Goal: Task Accomplishment & Management: Manage account settings

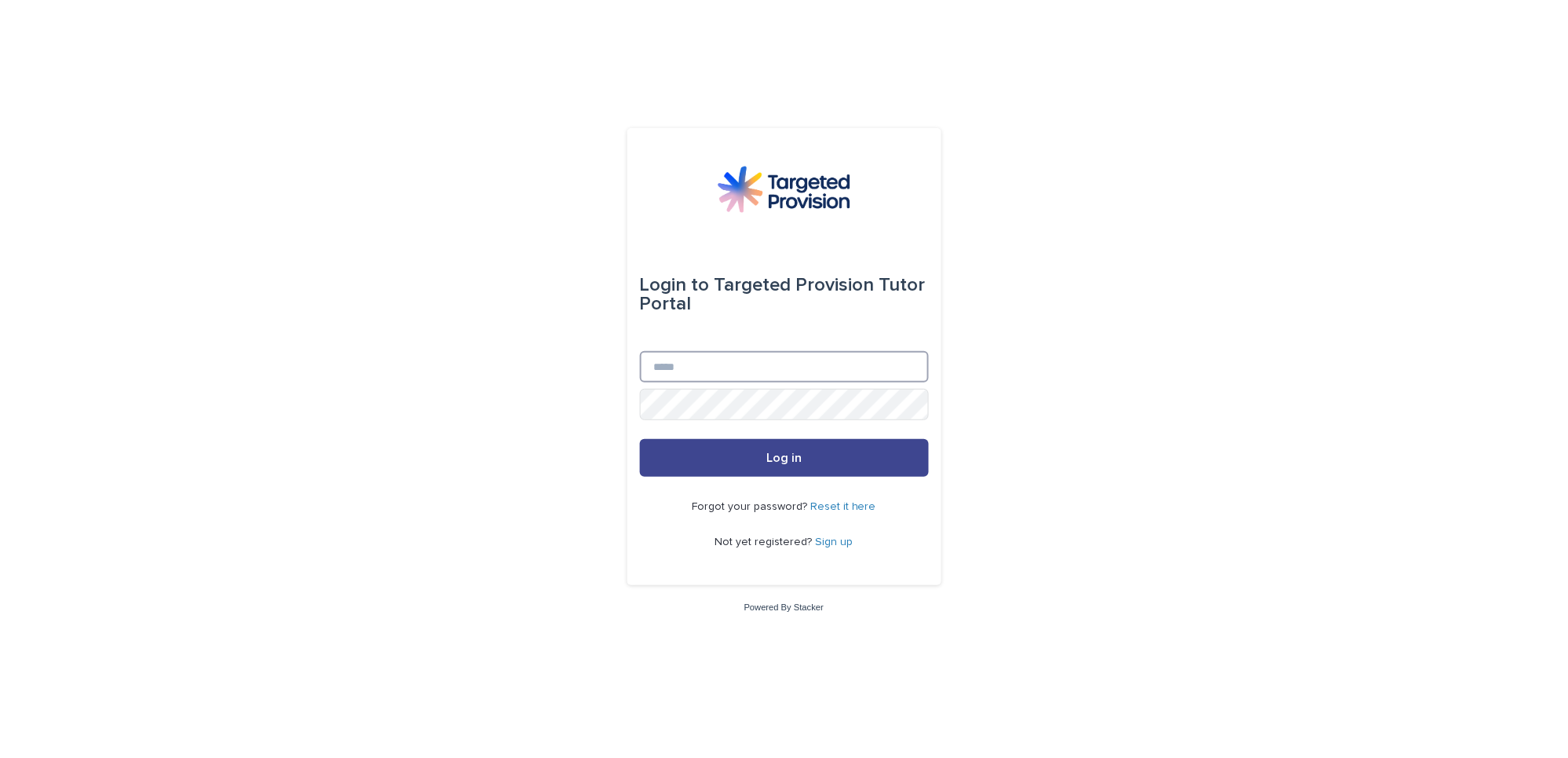
type input "**********"
click at [780, 454] on span "Log in" at bounding box center [784, 459] width 36 height 13
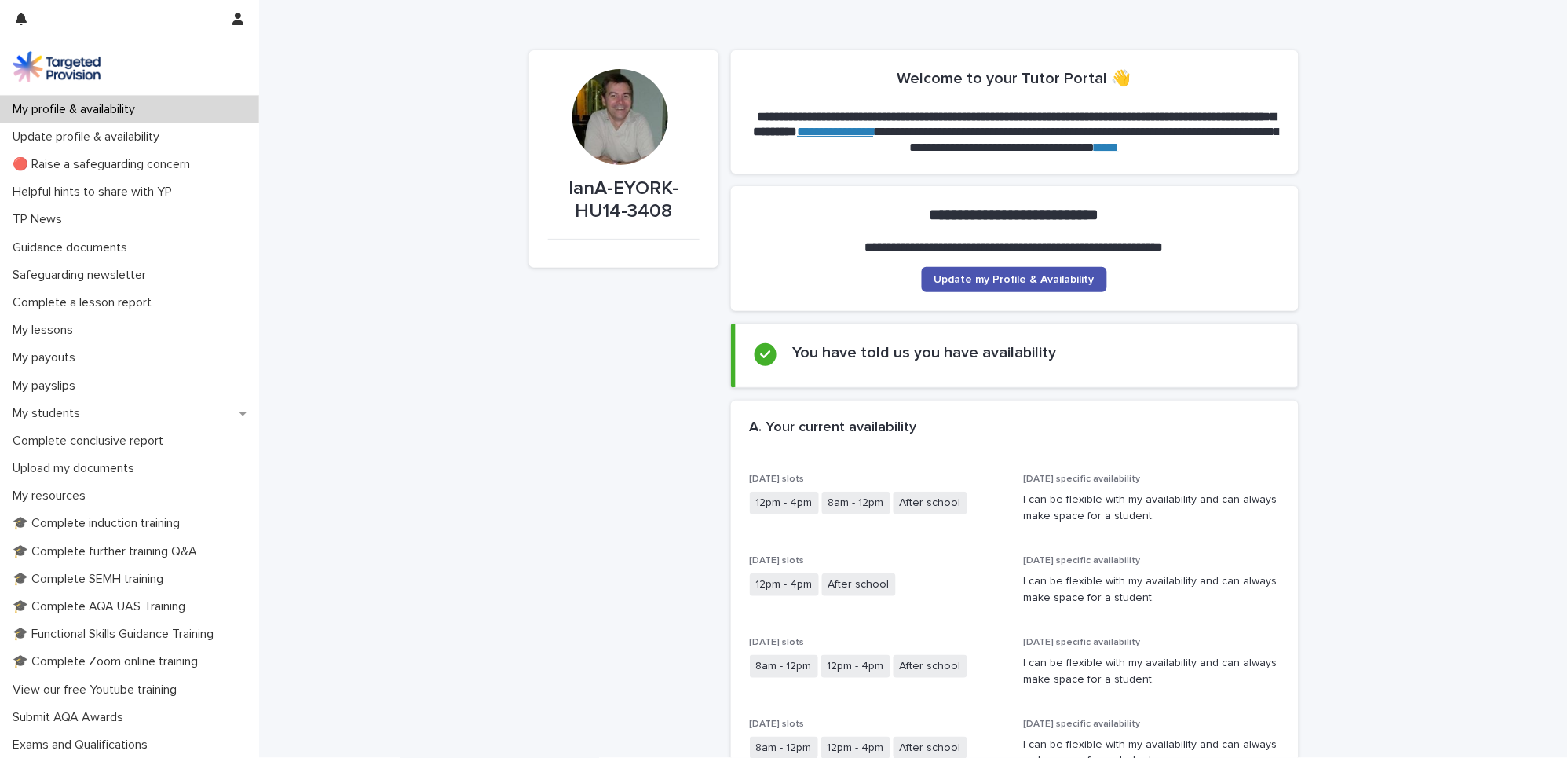
click at [87, 106] on p "My profile & availability" at bounding box center [77, 109] width 141 height 15
click at [991, 277] on span "Update my Profile & Availability" at bounding box center [1014, 280] width 161 height 11
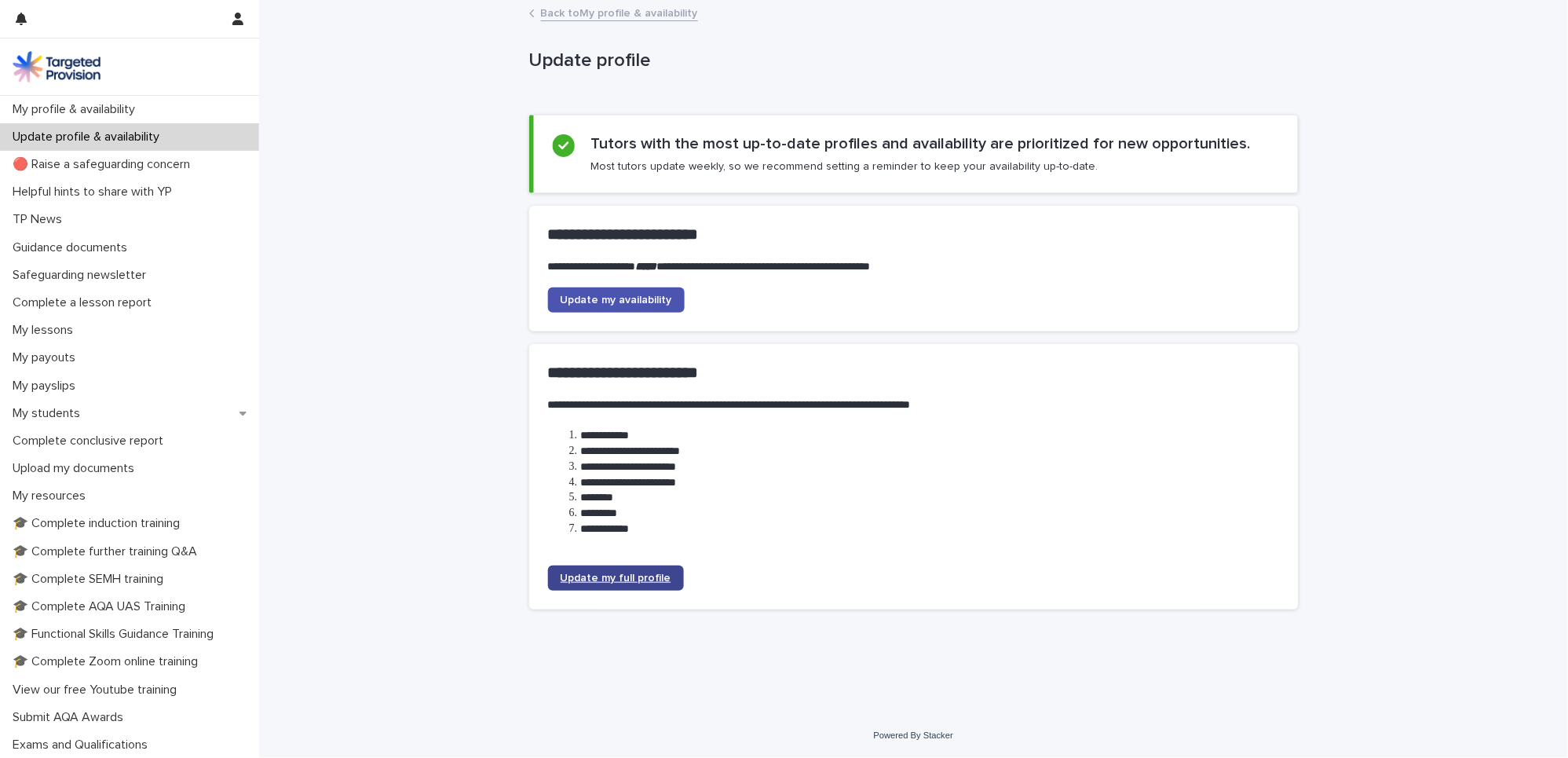
click at [627, 575] on span "Update my full profile" at bounding box center [616, 578] width 111 height 11
click at [592, 296] on span "Update my availability" at bounding box center [617, 300] width 111 height 11
